Goal: Task Accomplishment & Management: Use online tool/utility

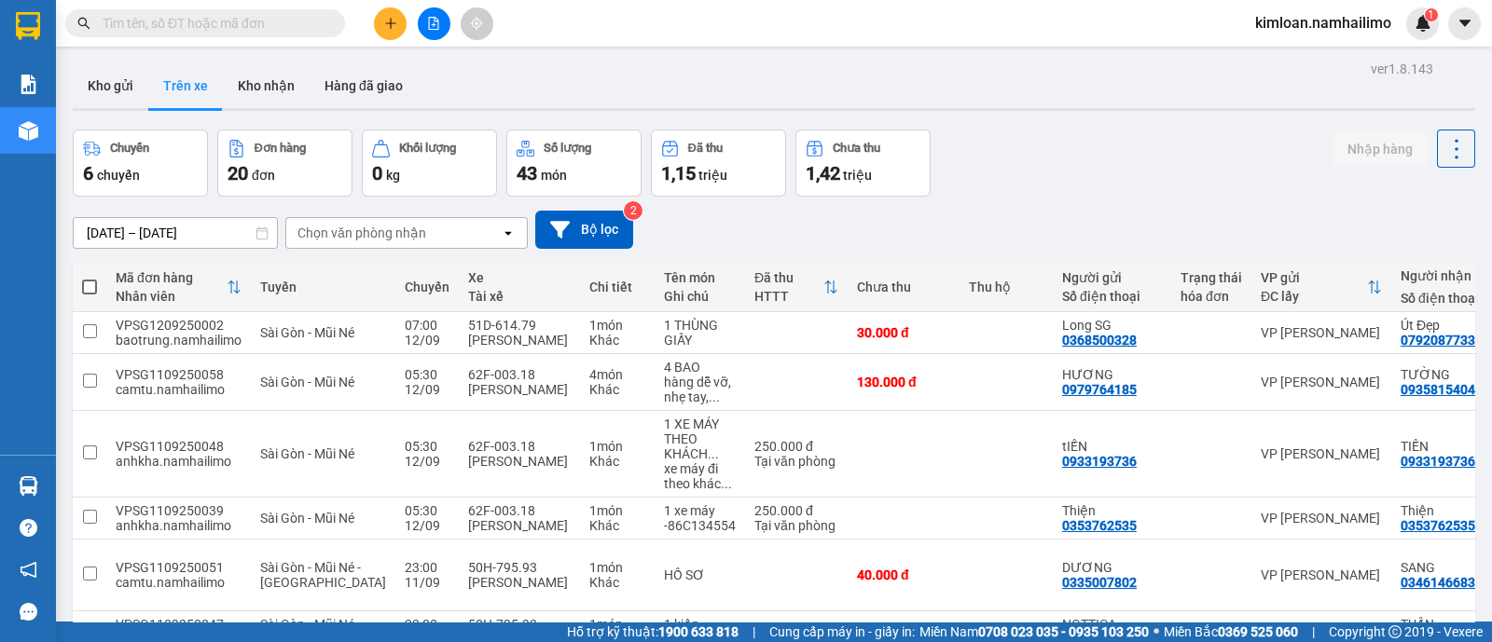
click at [202, 95] on button "Trên xe" at bounding box center [185, 85] width 75 height 45
click at [325, 235] on div "Chọn văn phòng nhận" at bounding box center [361, 233] width 129 height 19
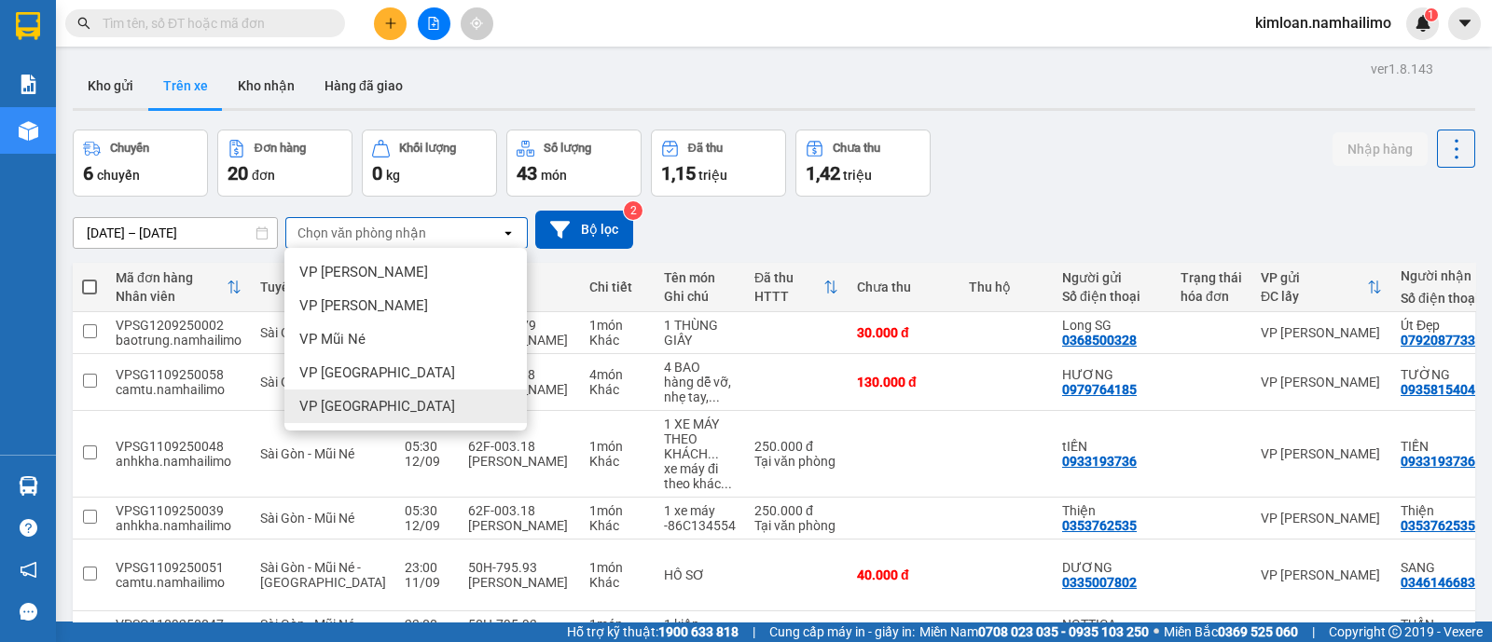
click at [351, 404] on span "VP chợ Mũi Né" at bounding box center [377, 406] width 156 height 19
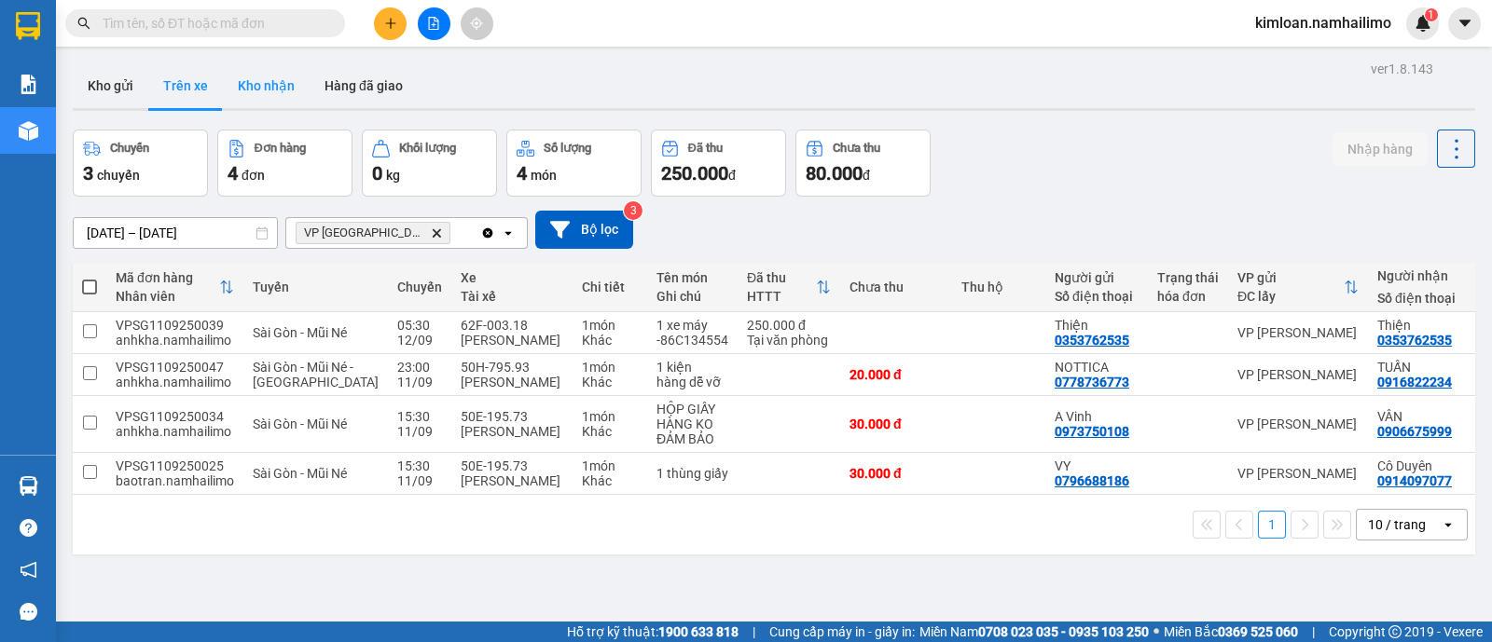
click at [265, 97] on button "Kho nhận" at bounding box center [266, 85] width 87 height 45
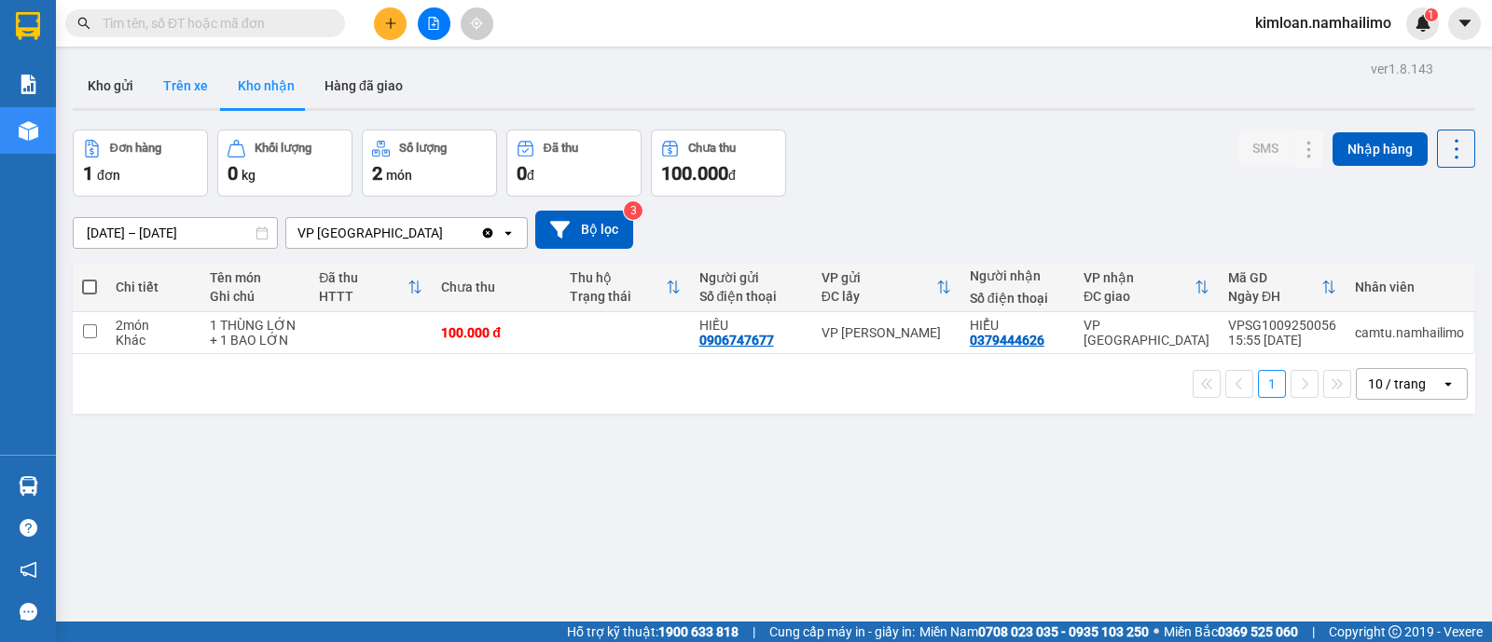
click at [181, 75] on button "Trên xe" at bounding box center [185, 85] width 75 height 45
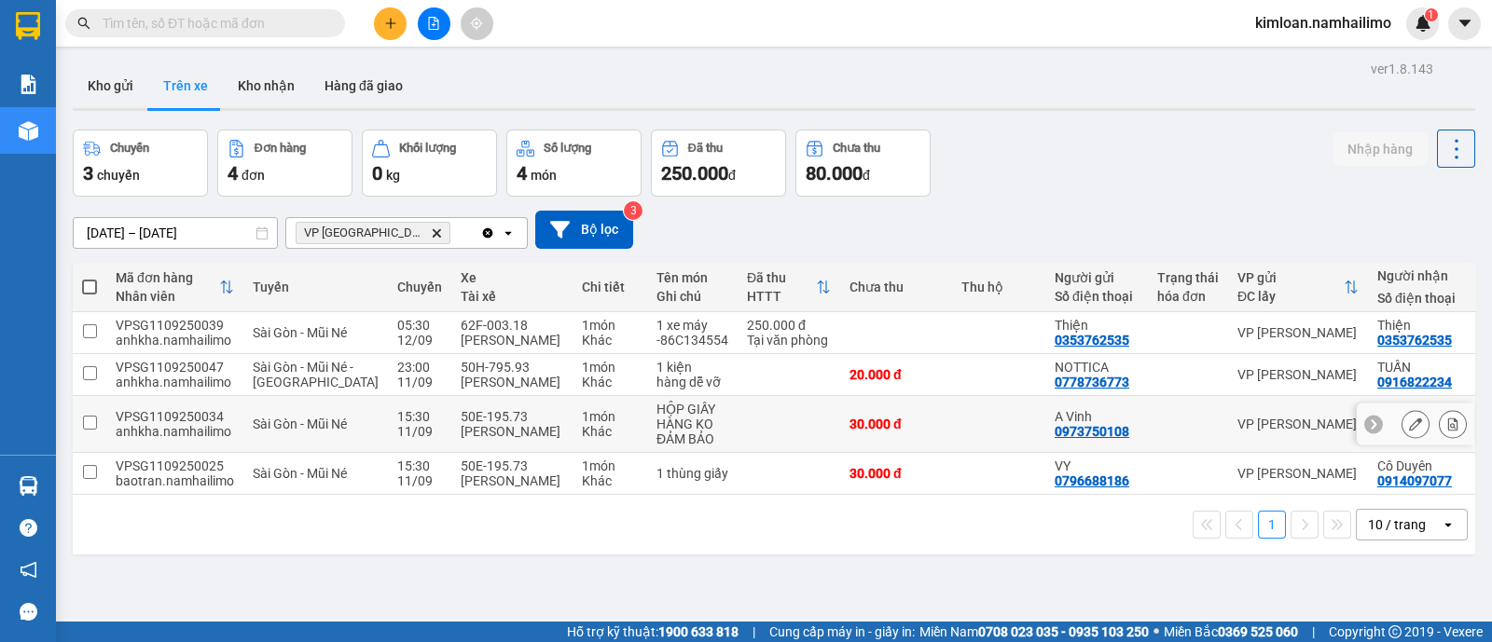
click at [93, 430] on input "checkbox" at bounding box center [90, 423] width 14 height 14
checkbox input "true"
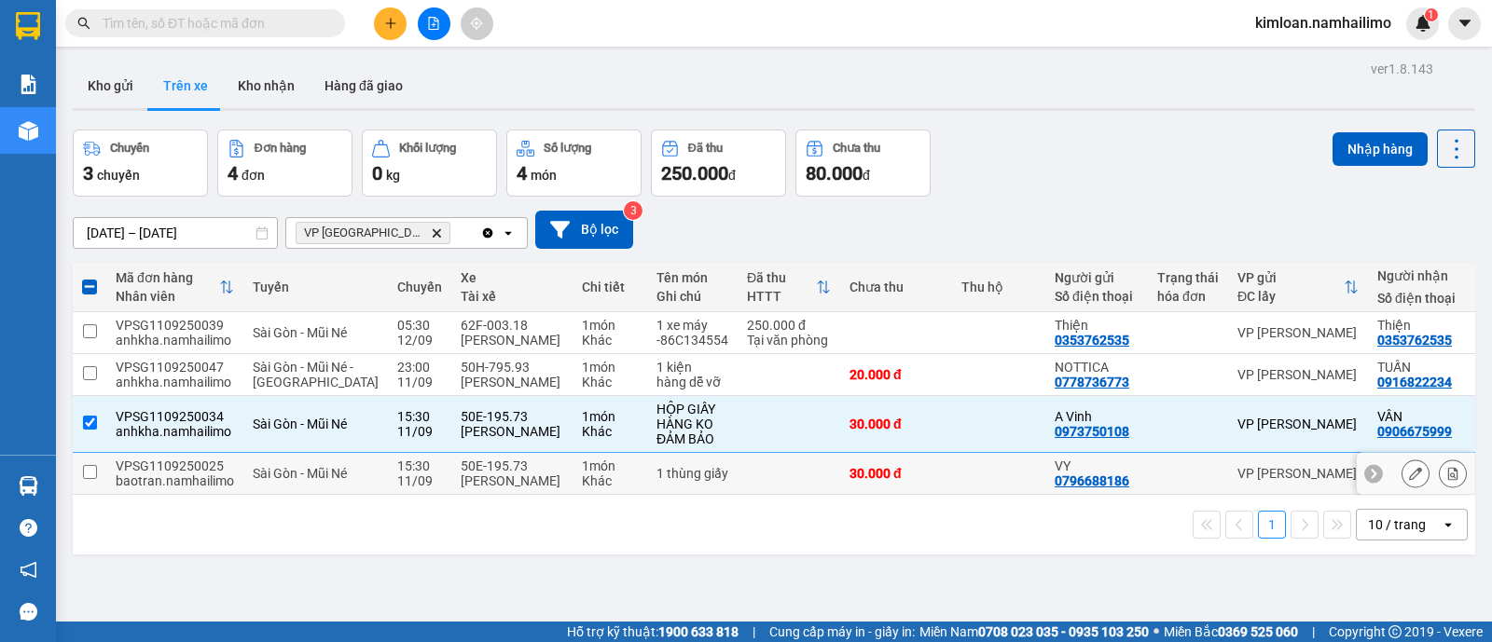
click at [91, 494] on td at bounding box center [90, 474] width 34 height 42
checkbox input "true"
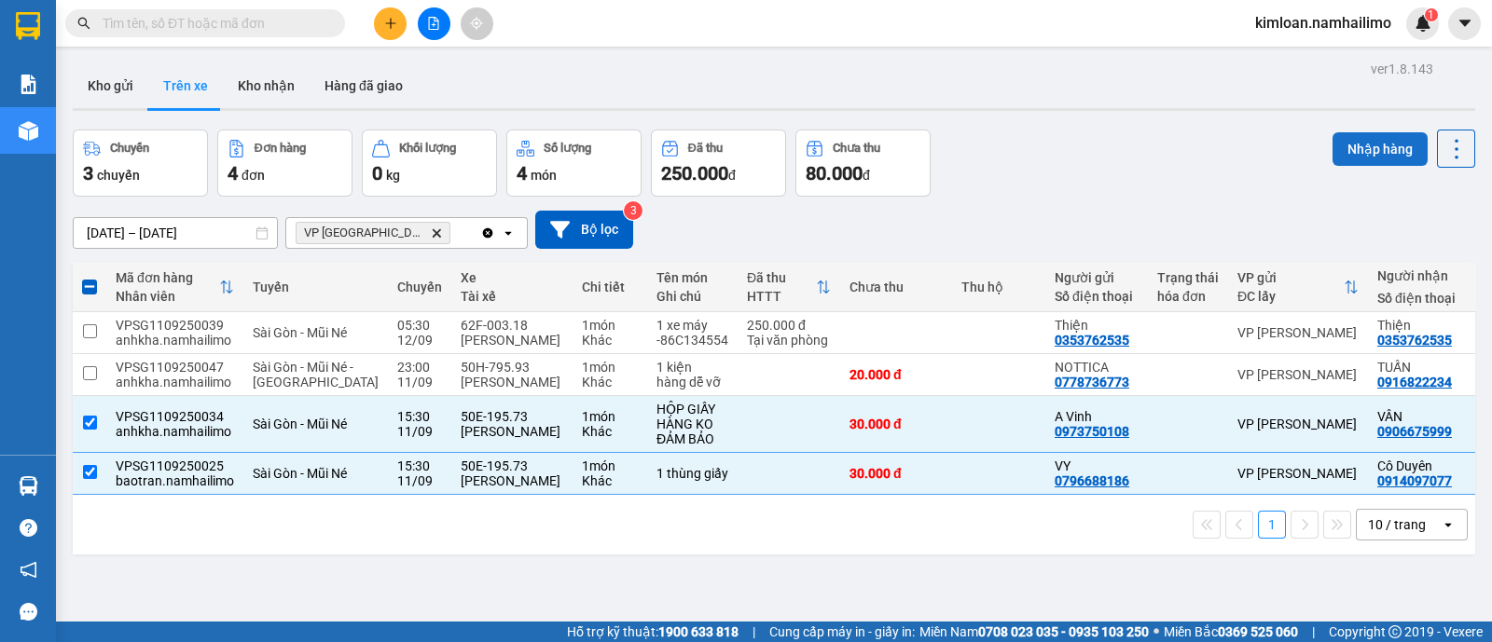
click at [1366, 153] on button "Nhập hàng" at bounding box center [1379, 149] width 95 height 34
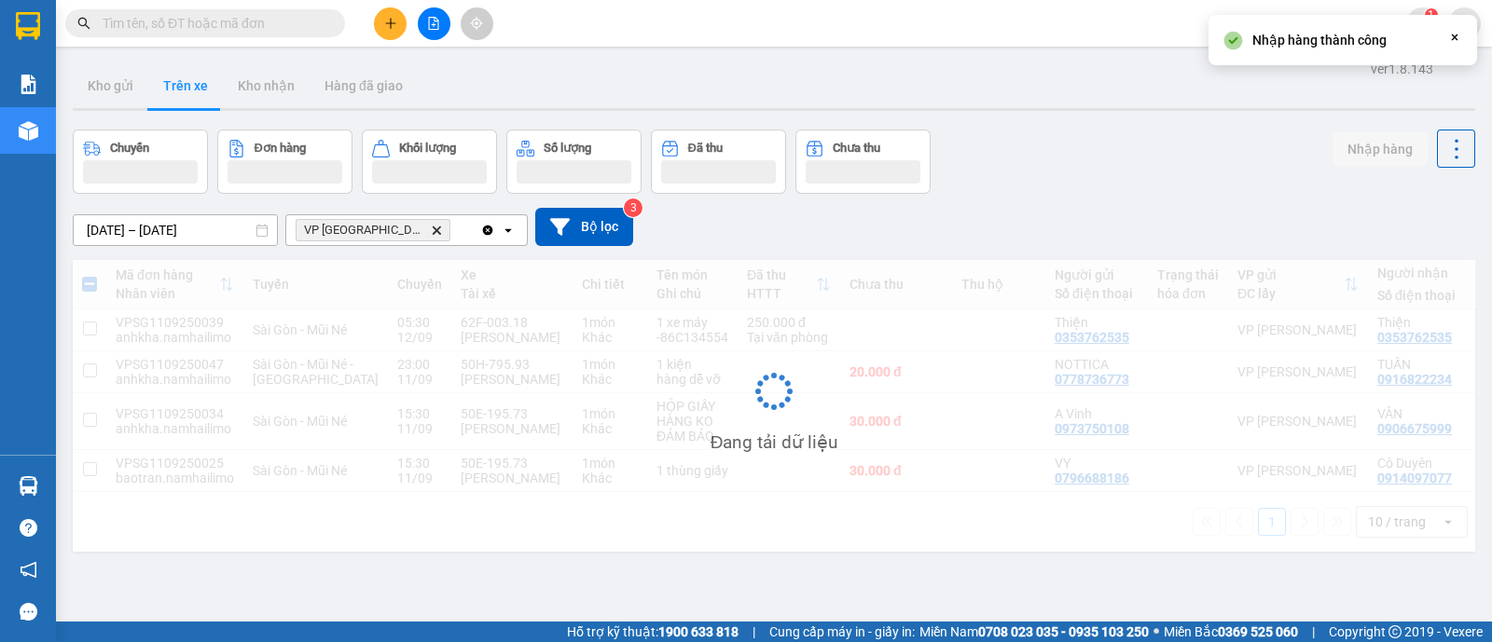
checkbox input "false"
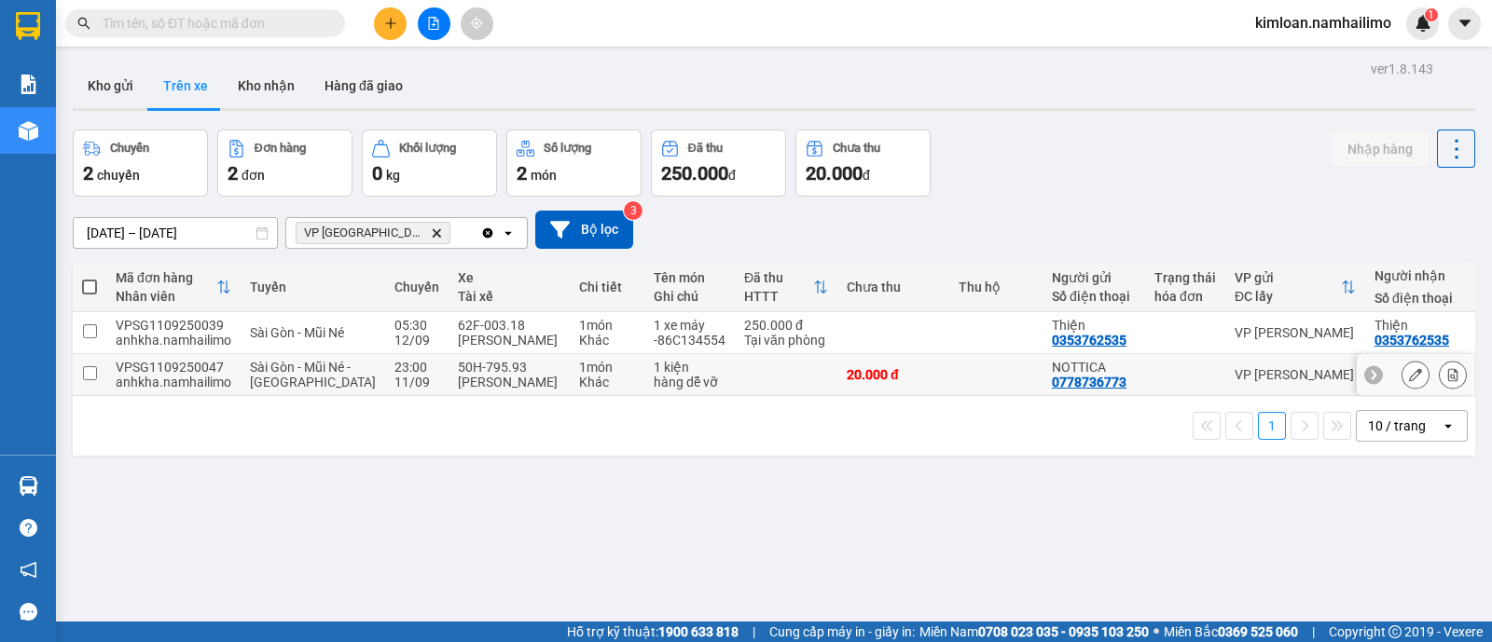
click at [180, 375] on div "VPSG1109250047" at bounding box center [174, 367] width 116 height 15
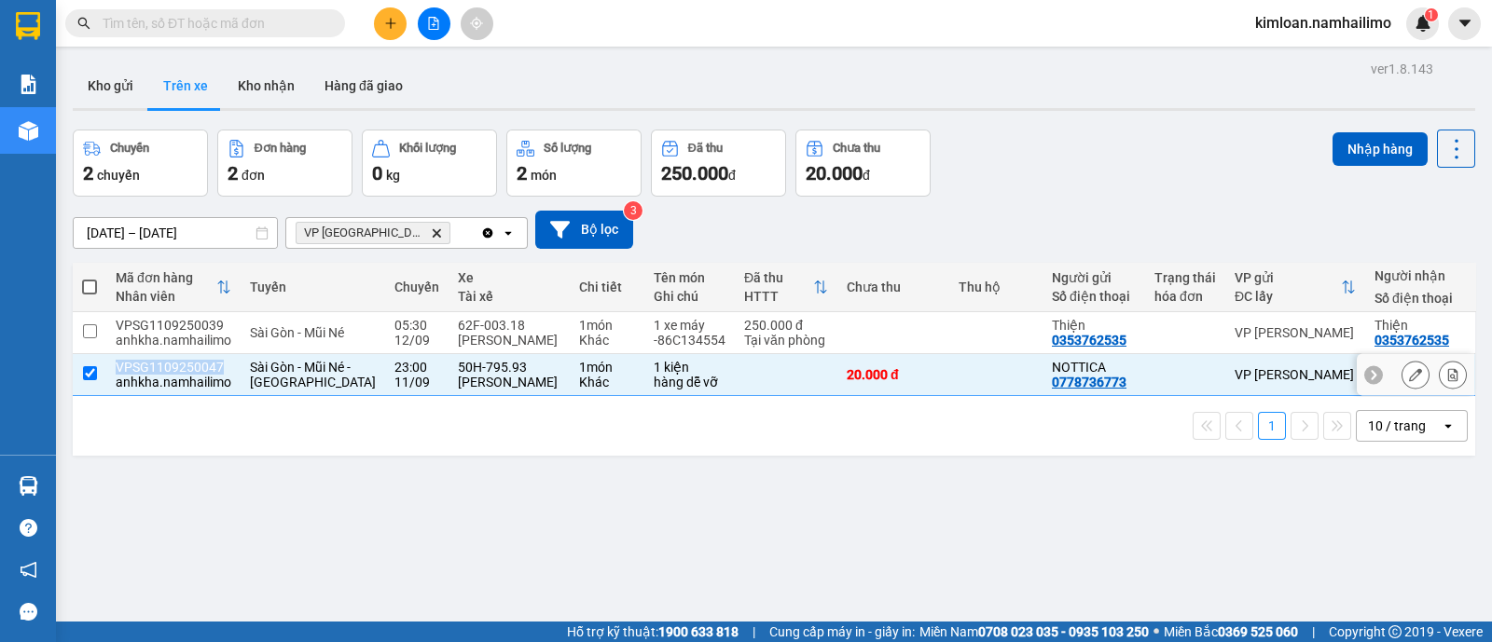
click at [180, 375] on div "VPSG1109250047" at bounding box center [174, 367] width 116 height 15
checkbox input "false"
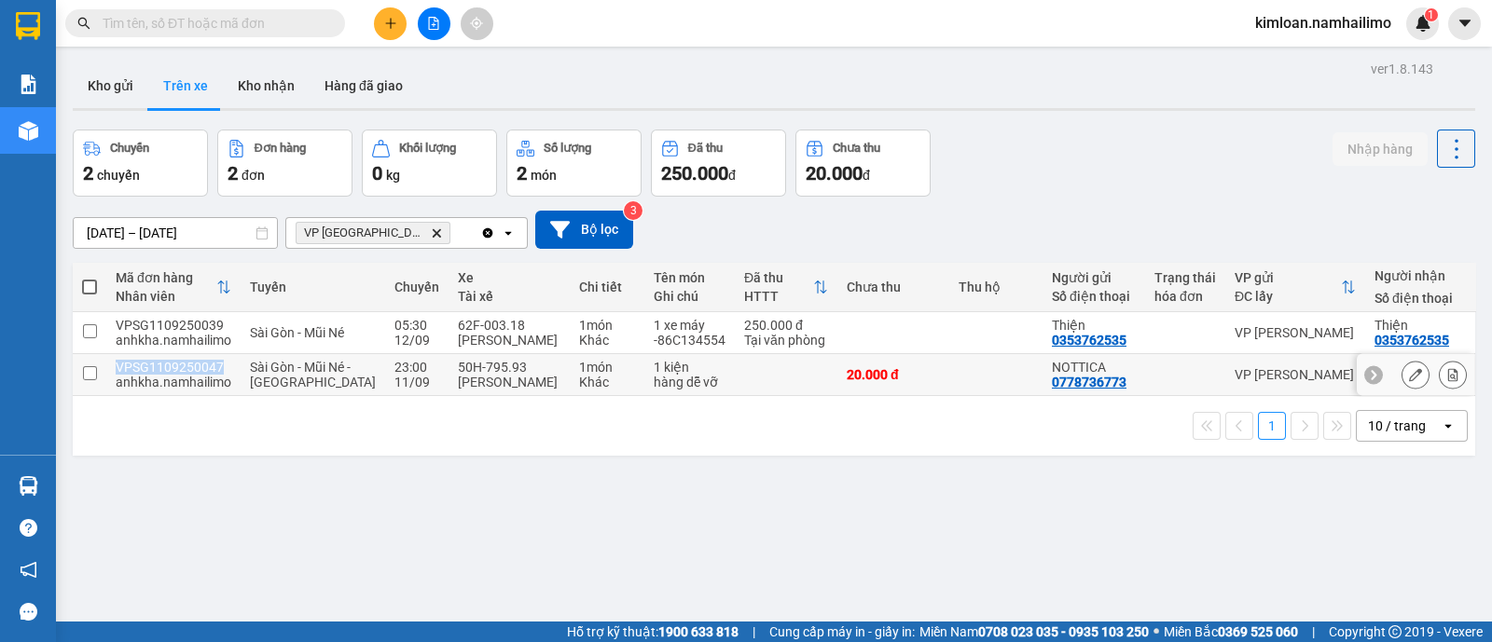
copy div "VPSG1109250047"
click at [491, 517] on div "ver 1.8.143 Kho gửi Trên xe Kho nhận Hàng đã giao Chuyến 2 chuyến Đơn hàng 2 đơ…" at bounding box center [773, 377] width 1417 height 642
click at [1403, 392] on button at bounding box center [1415, 375] width 26 height 33
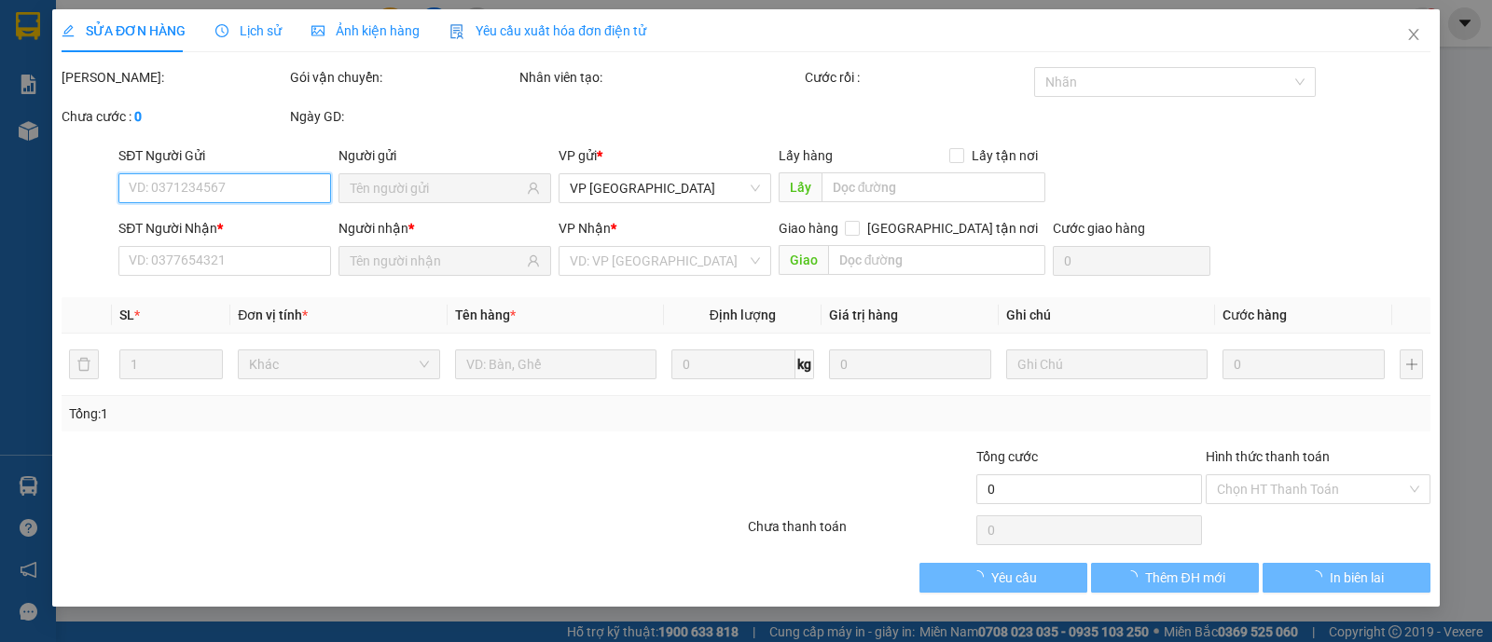
type input "0778736773"
type input "NOTTICA"
type input "0916822234"
type input "TUẤN"
type input "20.000"
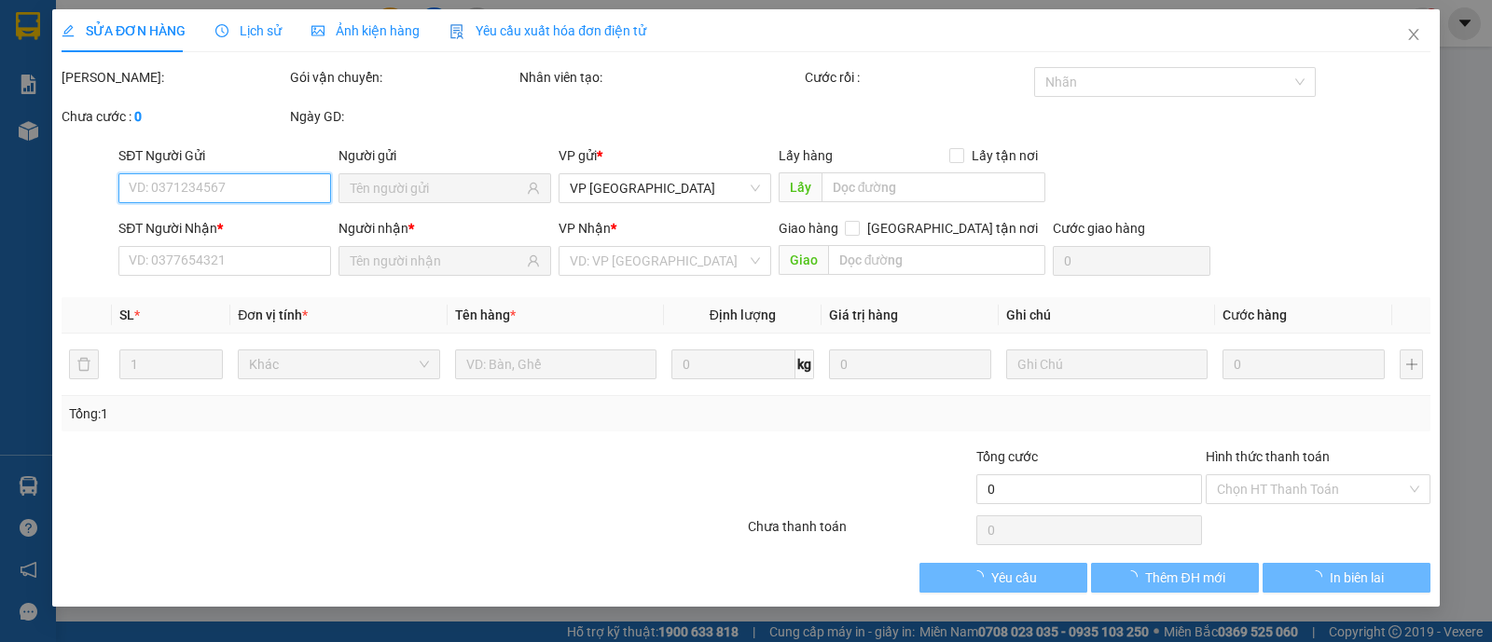
type input "20.000"
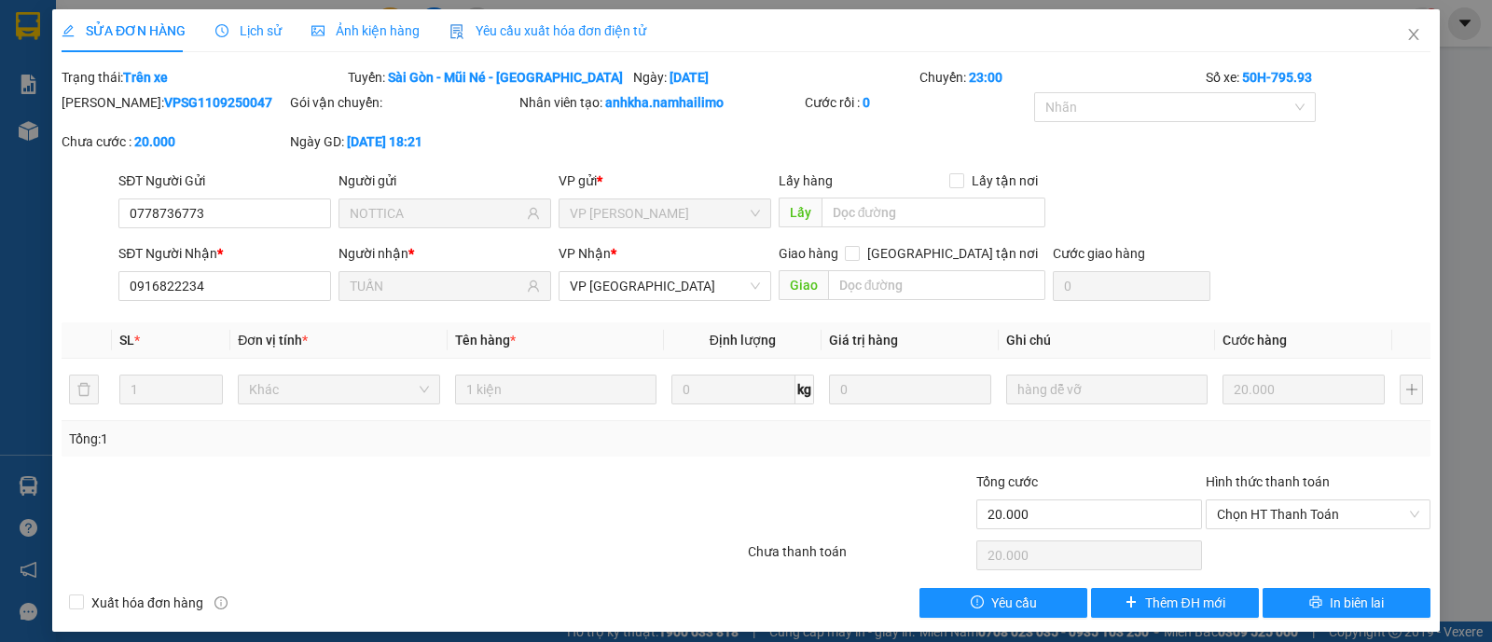
click at [261, 19] on div "Lịch sử" at bounding box center [248, 30] width 66 height 43
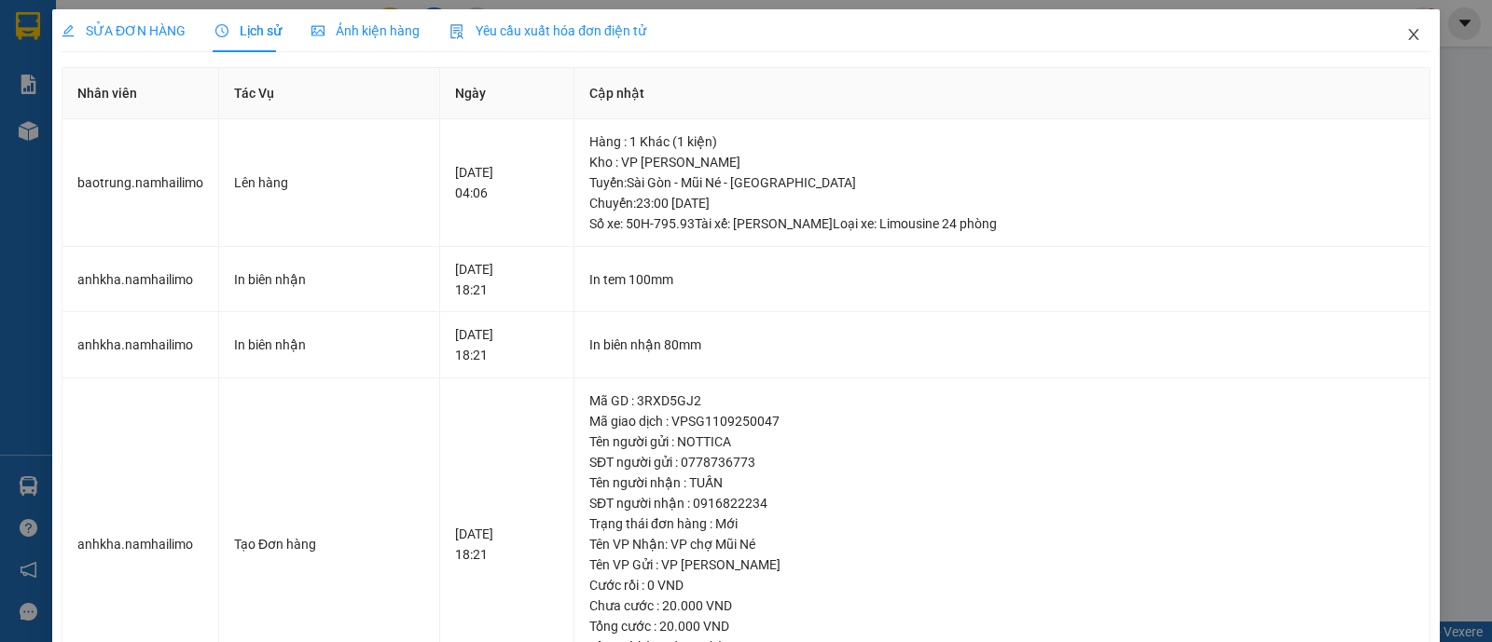
click at [1406, 31] on icon "close" at bounding box center [1413, 34] width 15 height 15
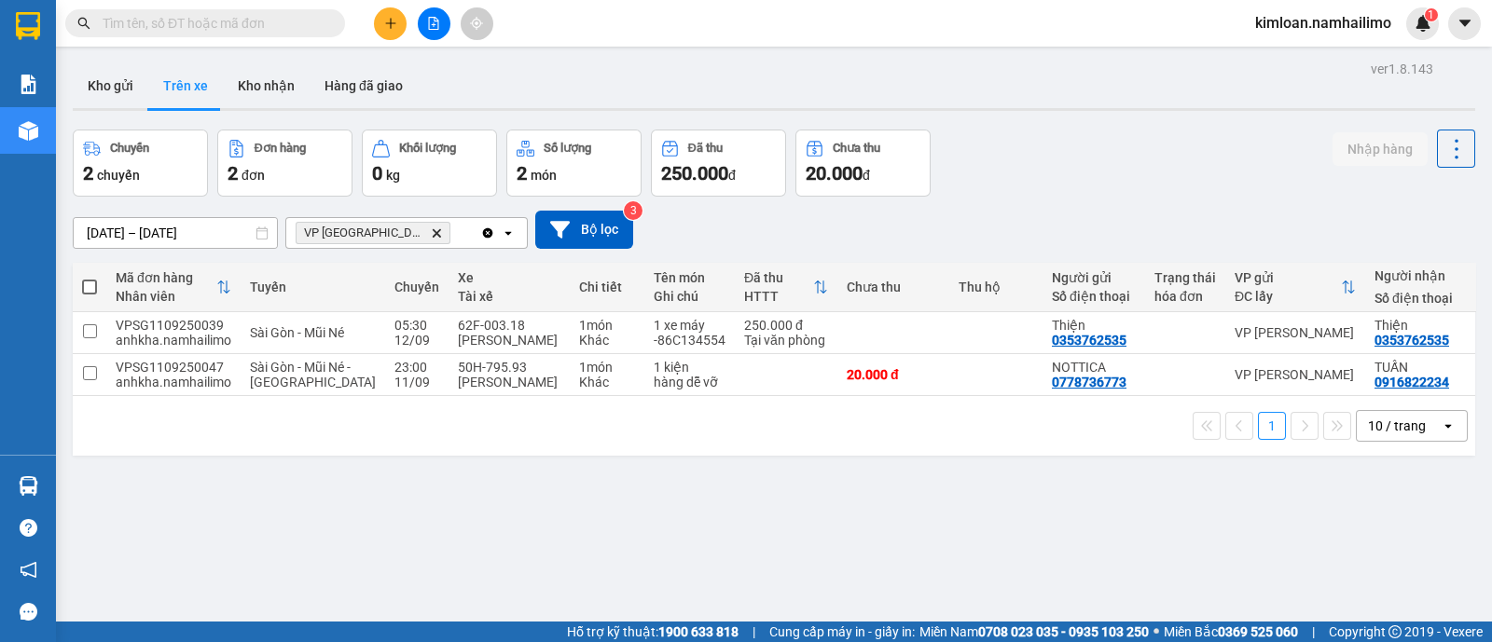
click at [682, 521] on div "ver 1.8.143 Kho gửi Trên xe Kho nhận Hàng đã giao Chuyến 2 chuyến Đơn hàng 2 đơ…" at bounding box center [773, 377] width 1417 height 642
